Goal: Task Accomplishment & Management: Complete application form

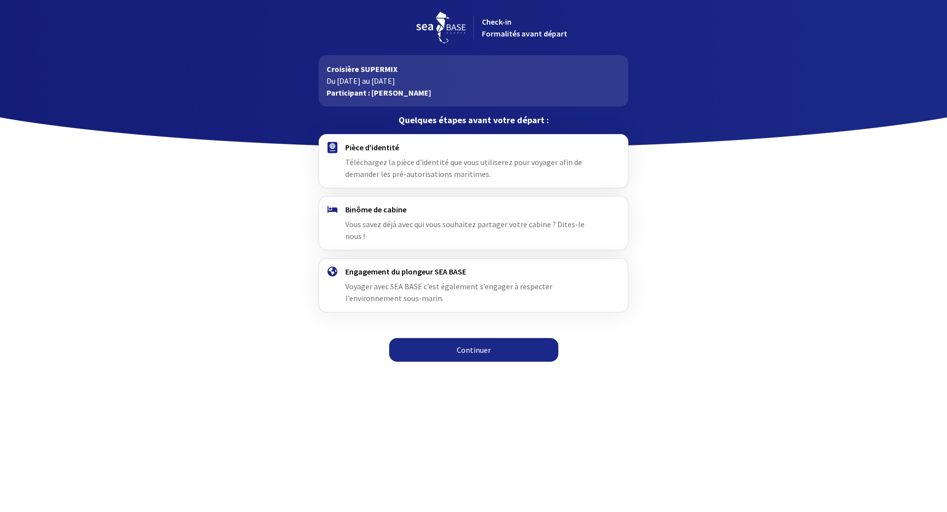
click at [468, 338] on link "Continuer" at bounding box center [473, 350] width 169 height 24
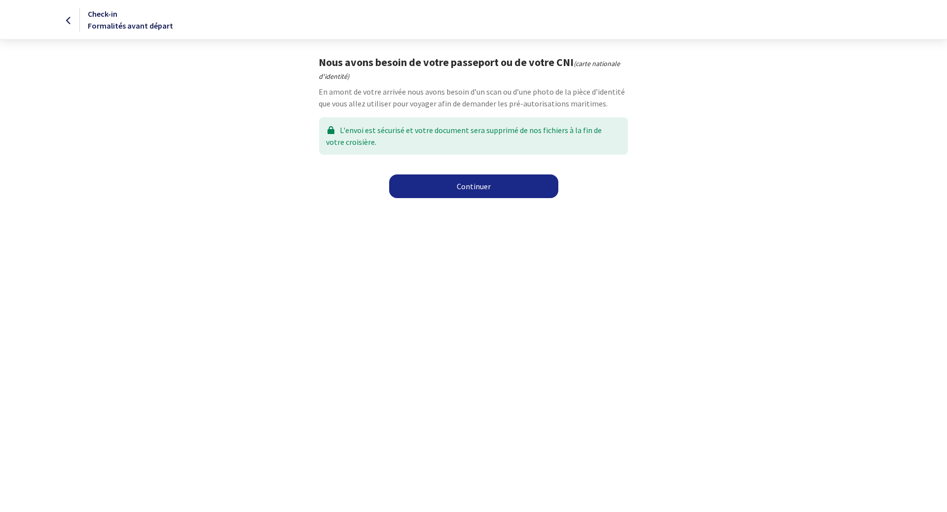
click at [482, 185] on link "Continuer" at bounding box center [473, 187] width 169 height 24
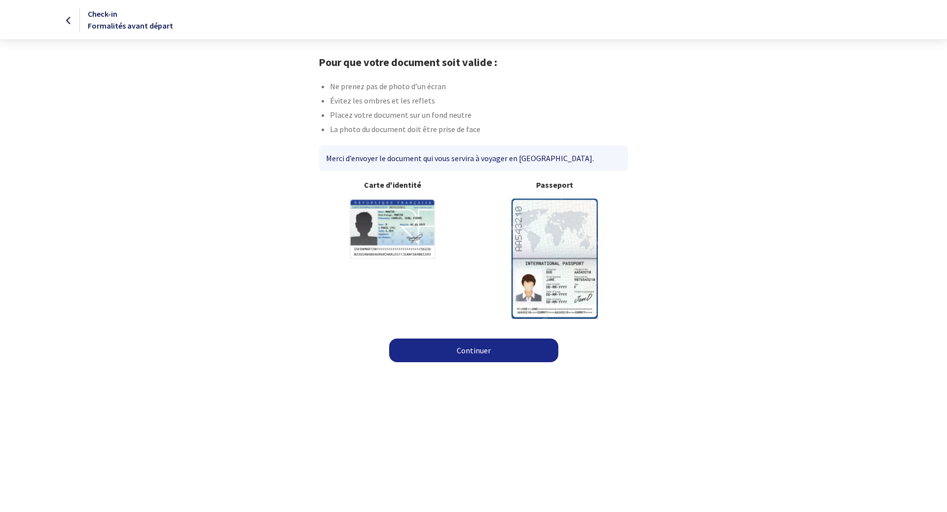
click at [548, 227] on img at bounding box center [554, 259] width 86 height 120
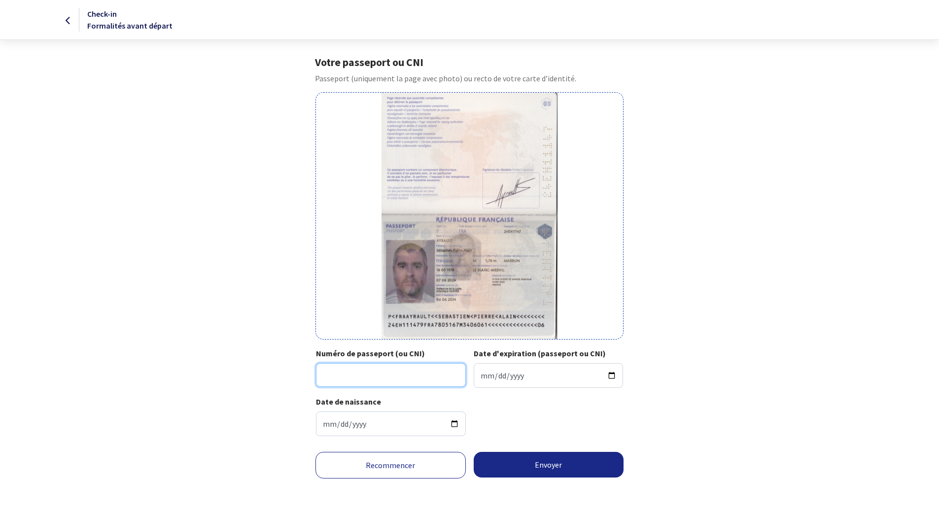
click at [415, 369] on input "Numéro de passeport (ou CNI)" at bounding box center [391, 375] width 150 height 24
click at [395, 372] on input "Numéro de passeport (ou CNI)" at bounding box center [391, 375] width 150 height 24
type input "24EH11147"
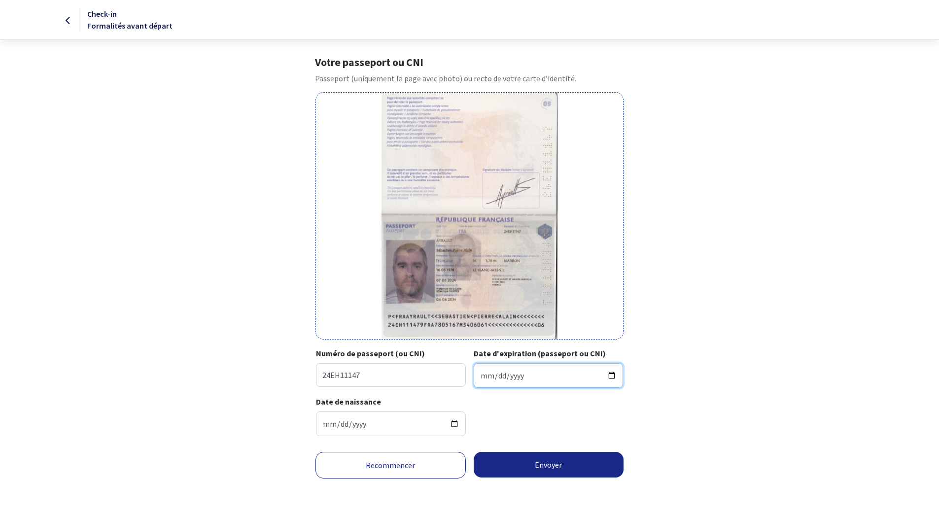
click at [503, 367] on input "Date d'expiration (passeport ou CNI)" at bounding box center [549, 375] width 150 height 25
type input "2034-06-06"
click at [543, 463] on button "Envoyer" at bounding box center [549, 465] width 150 height 26
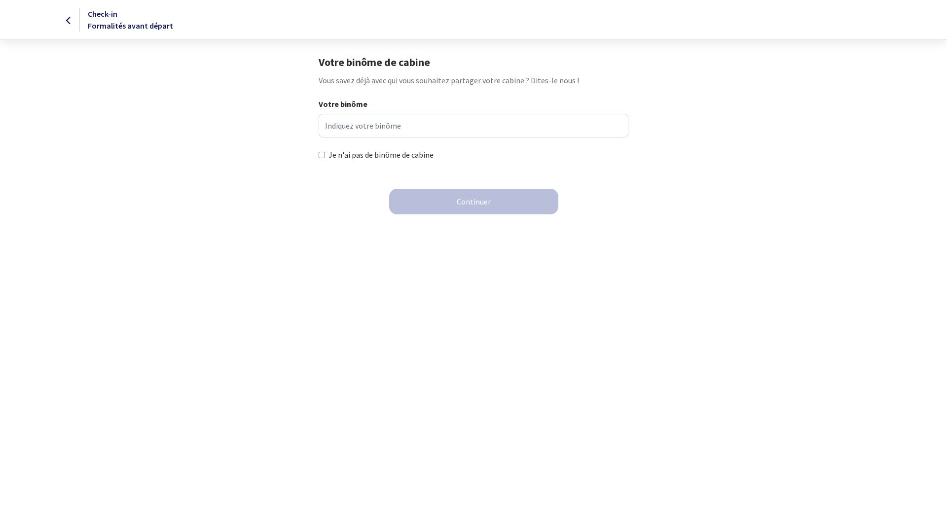
click at [323, 153] on input "Je n'ai pas de binôme de cabine" at bounding box center [322, 155] width 6 height 6
checkbox input "true"
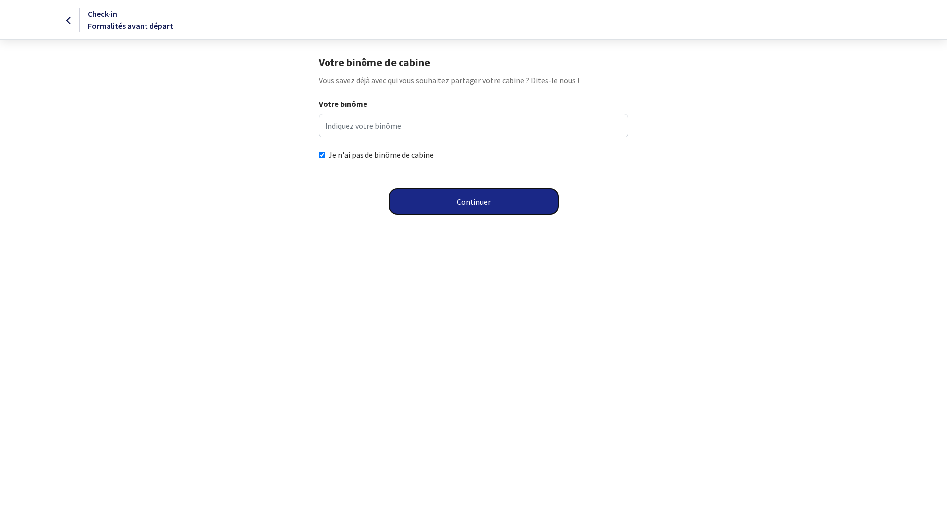
click at [472, 200] on button "Continuer" at bounding box center [473, 202] width 169 height 26
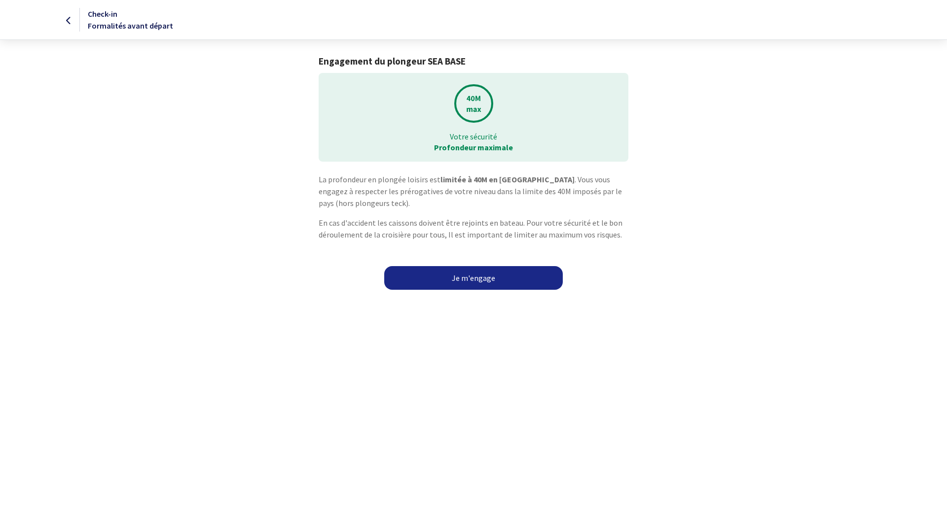
drag, startPoint x: 426, startPoint y: 180, endPoint x: 437, endPoint y: 181, distance: 11.4
click at [437, 181] on p "La profondeur en plongée loisirs est limitée à 40M en Egypte . Vous vous engage…" at bounding box center [473, 192] width 309 height 36
click at [390, 190] on p "La profondeur en plongée loisirs est limitée à 40M en Egypte . Vous vous engage…" at bounding box center [473, 192] width 309 height 36
click at [476, 276] on link "Je m'engage" at bounding box center [473, 278] width 179 height 24
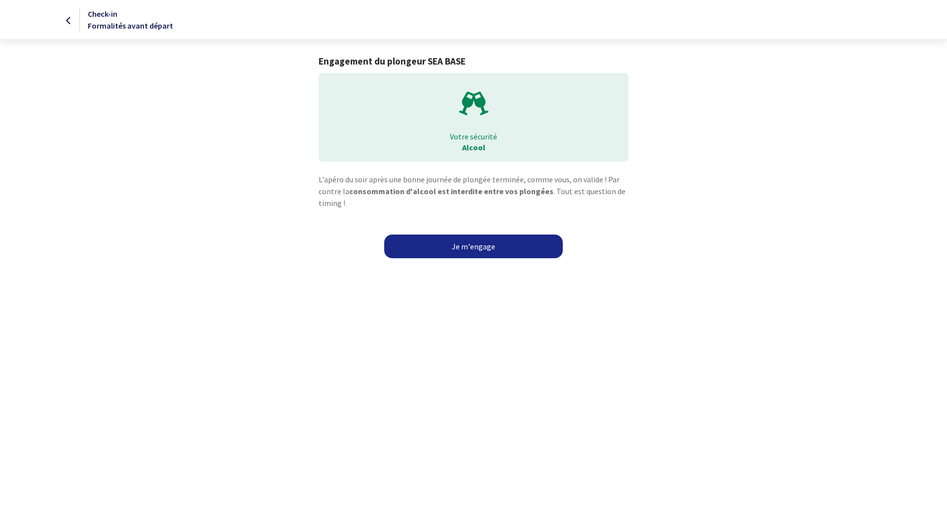
click at [475, 245] on link "Je m'engage" at bounding box center [473, 247] width 179 height 24
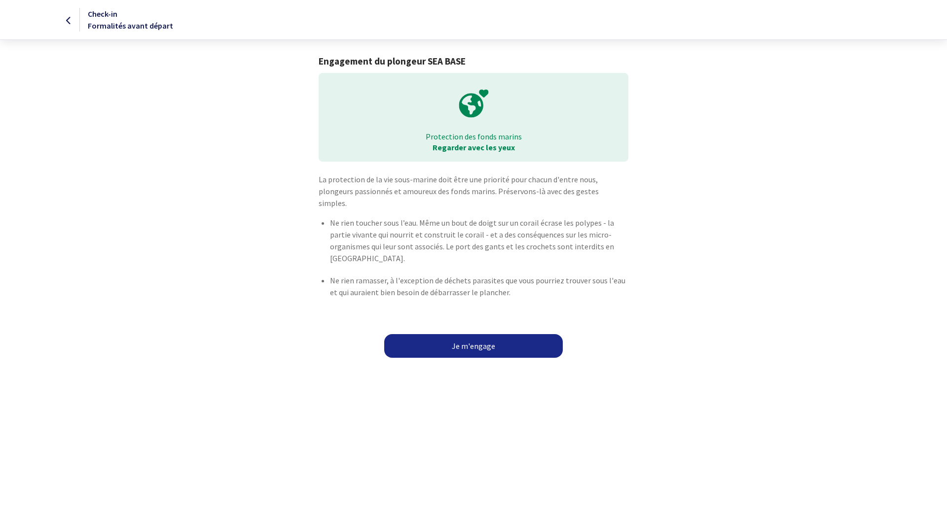
click at [476, 338] on link "Je m'engage" at bounding box center [473, 346] width 179 height 24
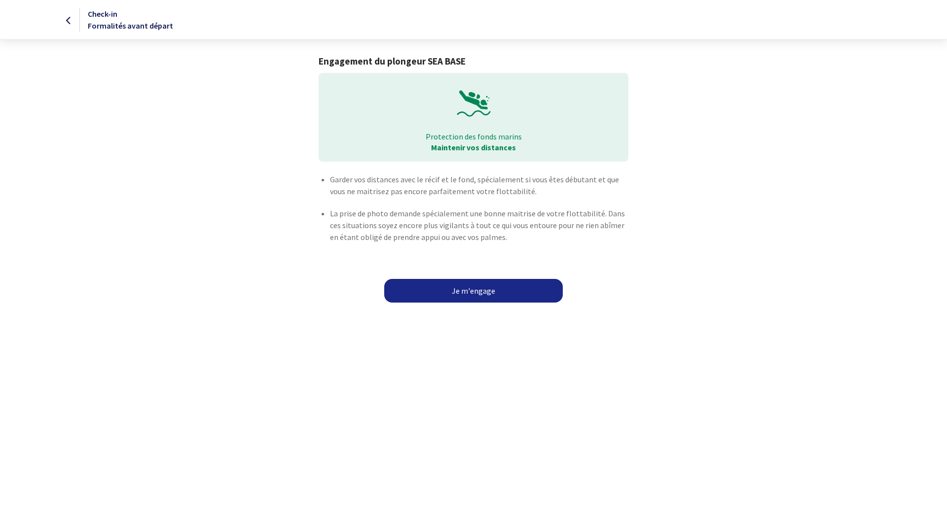
click at [459, 288] on link "Je m'engage" at bounding box center [473, 291] width 179 height 24
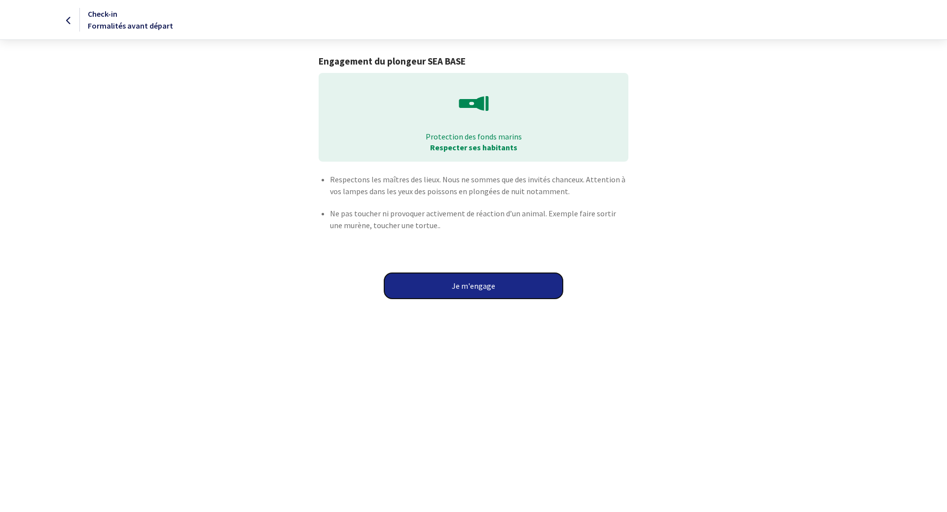
click at [468, 285] on button "Je m'engage" at bounding box center [473, 286] width 179 height 26
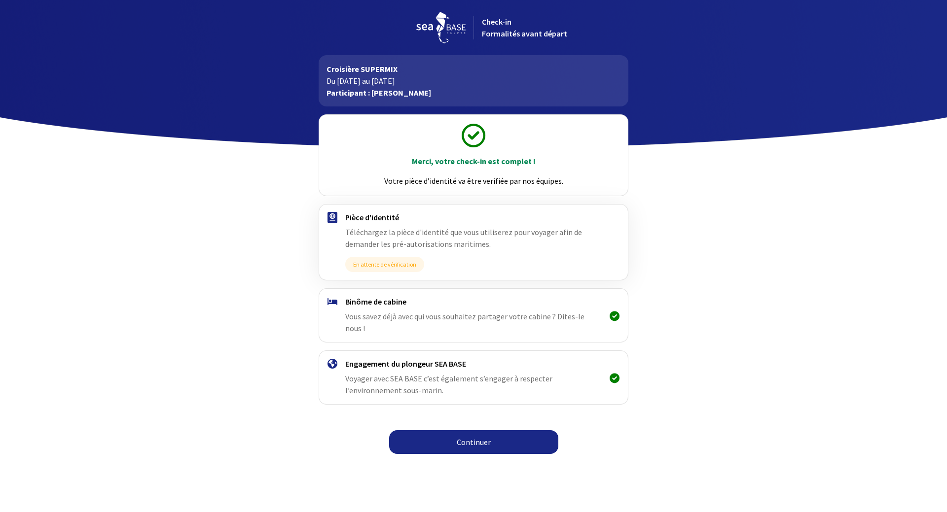
click at [467, 431] on link "Continuer" at bounding box center [473, 443] width 169 height 24
click at [462, 432] on link "Continuer" at bounding box center [473, 443] width 169 height 24
click at [466, 431] on link "Continuer" at bounding box center [473, 443] width 169 height 24
